Goal: Book appointment/travel/reservation

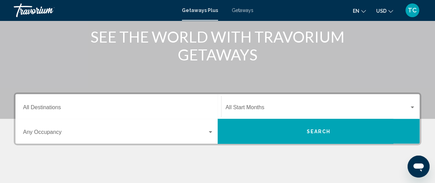
scroll to position [103, 0]
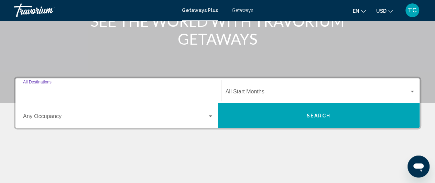
click at [211, 91] on input "Destination All Destinations" at bounding box center [118, 93] width 191 height 6
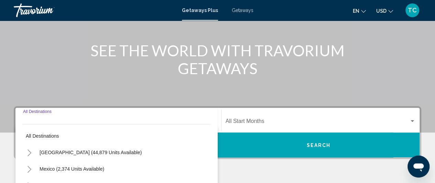
scroll to position [158, 0]
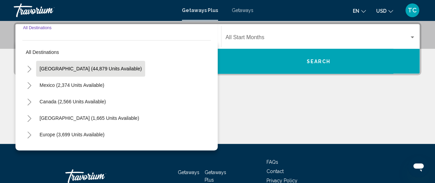
click at [72, 65] on button "[GEOGRAPHIC_DATA] (44,879 units available)" at bounding box center [90, 69] width 109 height 16
type input "**********"
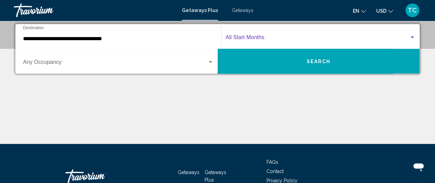
click at [413, 37] on div "Search widget" at bounding box center [412, 37] width 3 height 2
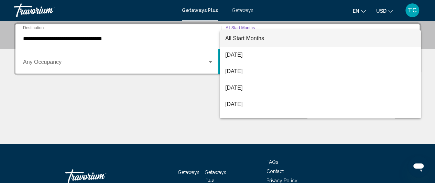
click at [204, 95] on div at bounding box center [217, 91] width 435 height 183
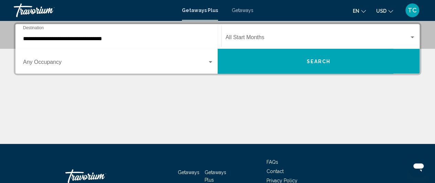
click at [284, 62] on button "Search" at bounding box center [319, 61] width 202 height 25
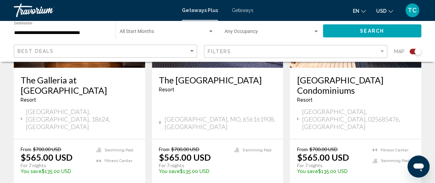
scroll to position [516, 0]
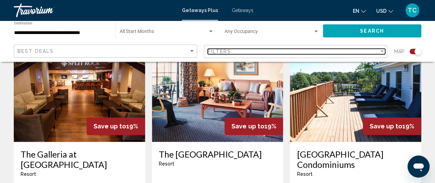
click at [381, 49] on div "Filter" at bounding box center [382, 52] width 6 height 6
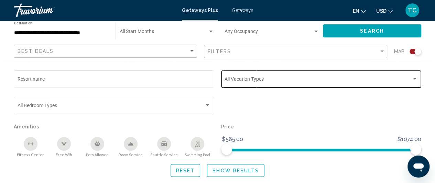
click at [414, 78] on div "Search widget" at bounding box center [414, 79] width 3 height 2
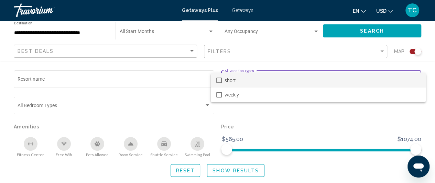
click at [390, 122] on div at bounding box center [217, 91] width 435 height 183
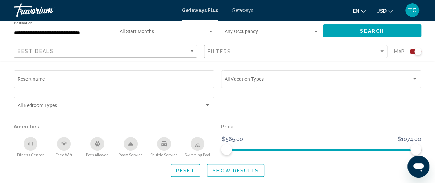
scroll to position [551, 0]
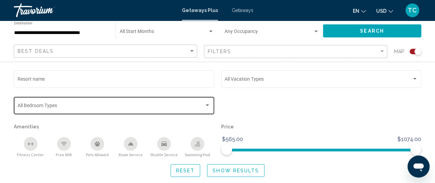
click at [208, 106] on div "Search widget" at bounding box center [207, 106] width 3 height 2
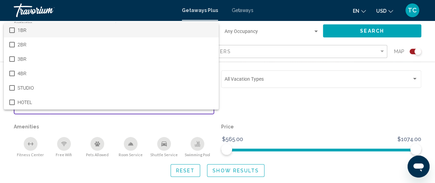
click at [166, 120] on div at bounding box center [217, 91] width 435 height 183
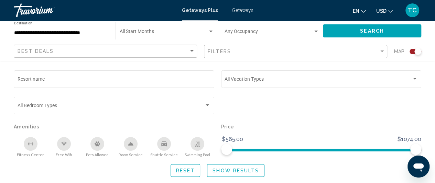
scroll to position [41, 0]
drag, startPoint x: 438, startPoint y: 180, endPoint x: 5, endPoint y: 11, distance: 464.9
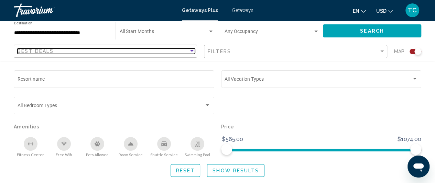
click at [191, 49] on div "Sort by" at bounding box center [192, 52] width 6 height 6
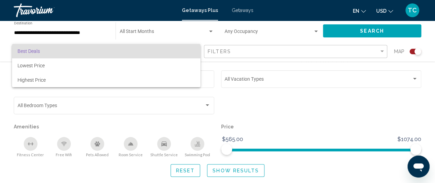
click at [179, 28] on div at bounding box center [217, 91] width 435 height 183
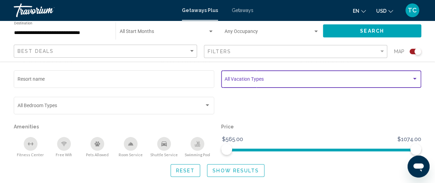
click at [242, 79] on span "Search widget" at bounding box center [318, 81] width 187 height 6
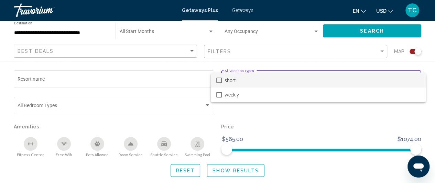
click at [257, 62] on div at bounding box center [217, 91] width 435 height 183
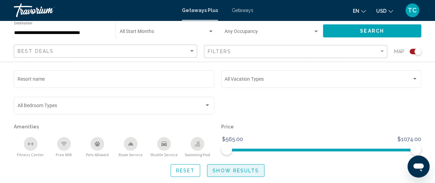
click at [226, 172] on span "Show Results" at bounding box center [236, 171] width 46 height 6
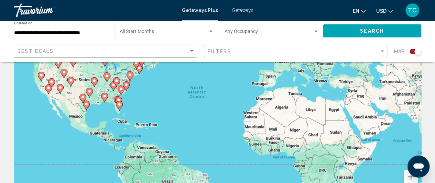
scroll to position [34, 0]
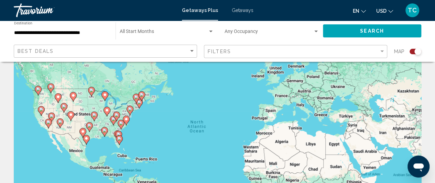
click at [185, 98] on div "To activate drag with keyboard, press Alt + Enter. Once in keyboard drag state,…" at bounding box center [218, 137] width 408 height 206
click at [94, 108] on div "To activate drag with keyboard, press Alt + Enter. Once in keyboard drag state,…" at bounding box center [218, 137] width 408 height 206
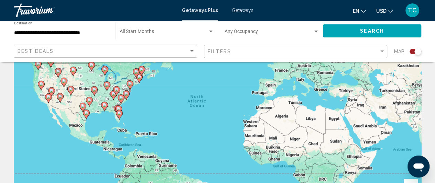
scroll to position [69, 0]
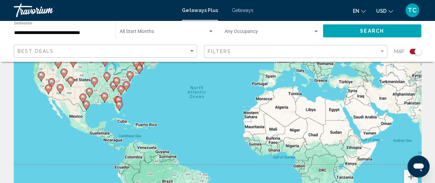
click at [81, 91] on div "To activate drag with keyboard, press Alt + Enter. Once in keyboard drag state,…" at bounding box center [218, 103] width 408 height 206
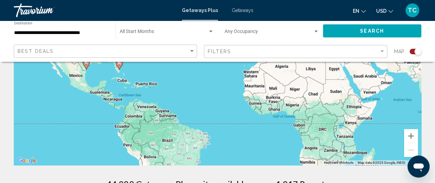
scroll to position [103, 0]
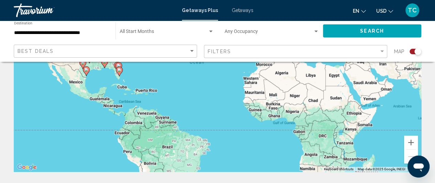
click at [243, 10] on span "Getaways" at bounding box center [243, 11] width 22 height 6
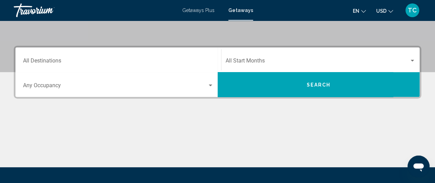
scroll to position [138, 0]
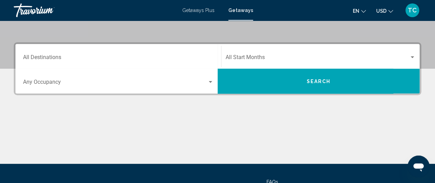
click at [177, 59] on input "Destination All Destinations" at bounding box center [118, 59] width 191 height 6
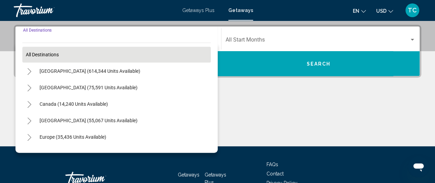
scroll to position [158, 0]
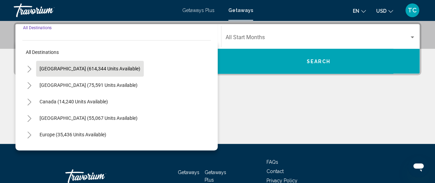
click at [121, 67] on span "[GEOGRAPHIC_DATA] (614,344 units available)" at bounding box center [90, 69] width 101 height 6
type input "**********"
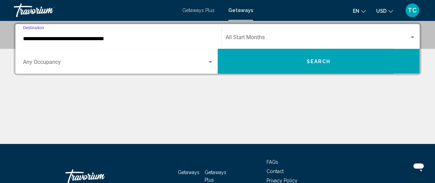
click at [255, 61] on button "Search" at bounding box center [319, 61] width 202 height 25
